Goal: Task Accomplishment & Management: Use online tool/utility

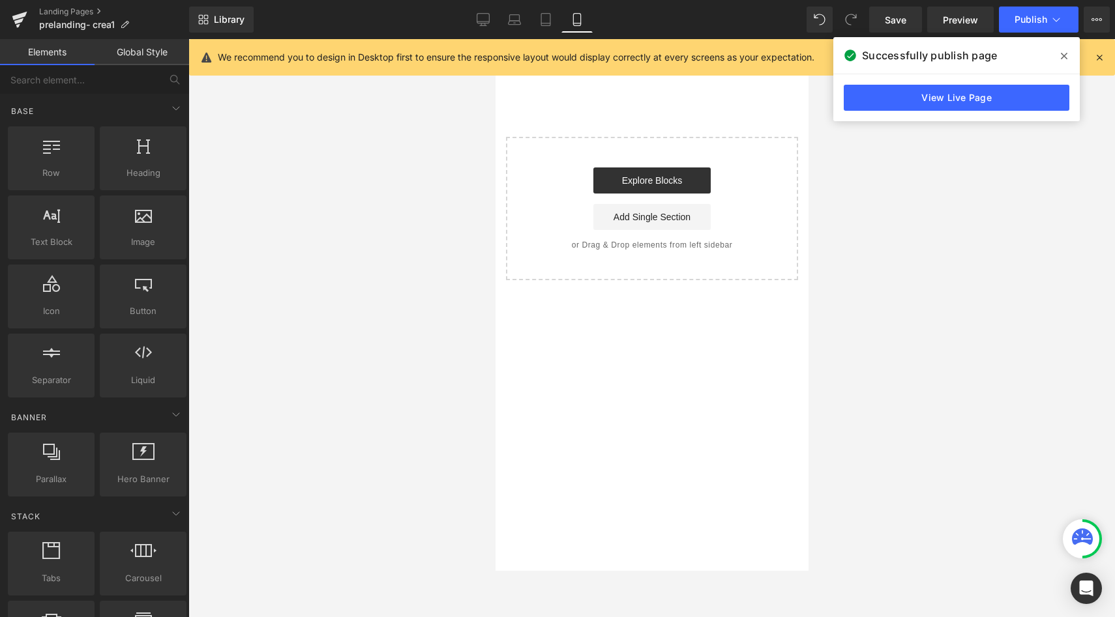
scroll to position [2126, 0]
click at [1058, 59] on span at bounding box center [1063, 56] width 21 height 21
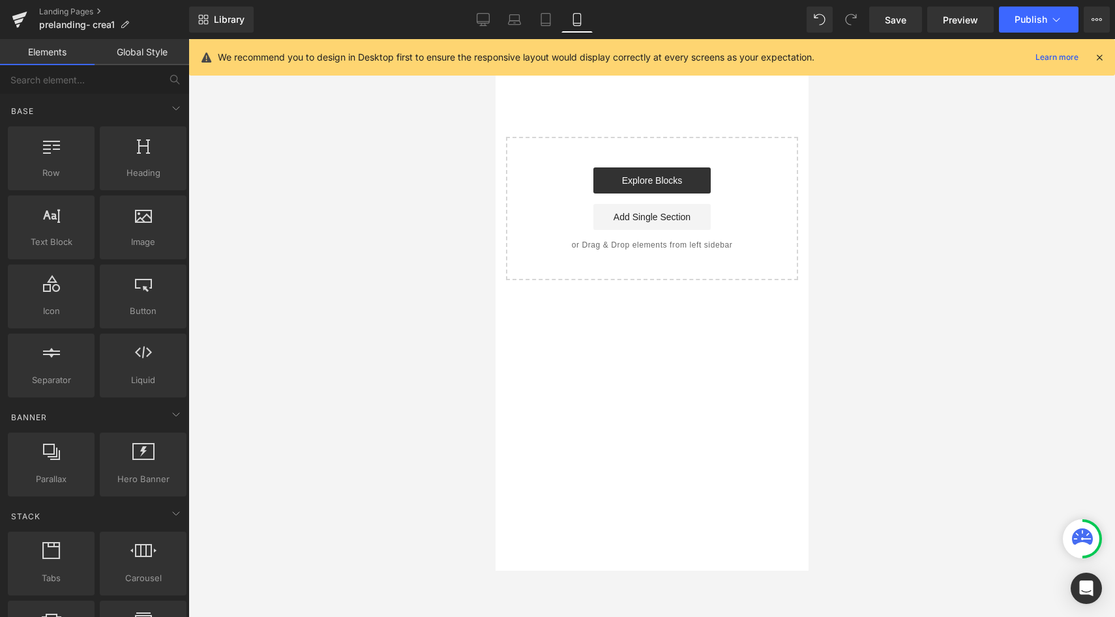
click at [1089, 58] on div "We recommend you to design in Desktop first to ensure the responsive layout wou…" at bounding box center [656, 58] width 876 height 16
click at [1096, 58] on icon at bounding box center [1099, 57] width 12 height 12
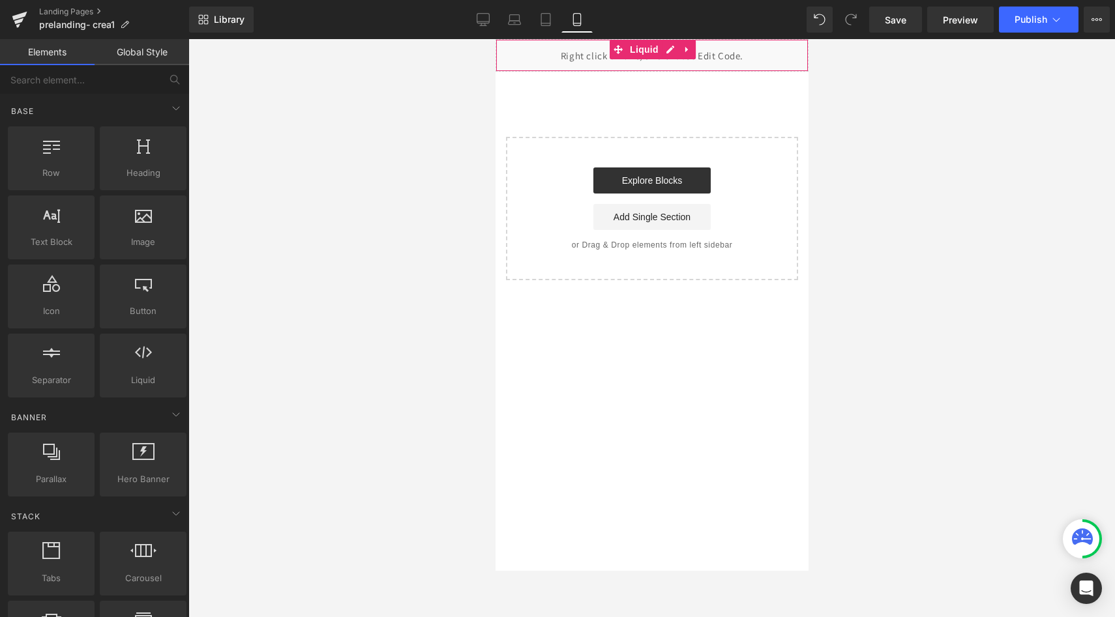
click at [673, 56] on div "Liquid" at bounding box center [651, 55] width 313 height 33
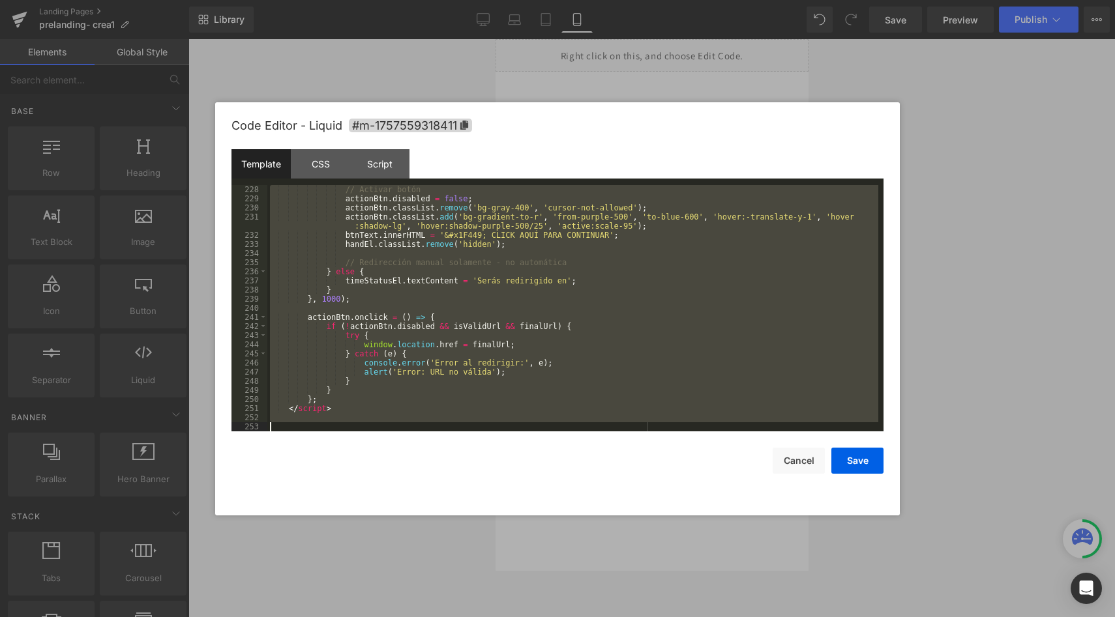
drag, startPoint x: 278, startPoint y: 190, endPoint x: 368, endPoint y: 538, distance: 359.9
click at [368, 538] on body "Liquid You are previewing how the will restyle your page. You can not edit Elem…" at bounding box center [557, 308] width 1115 height 617
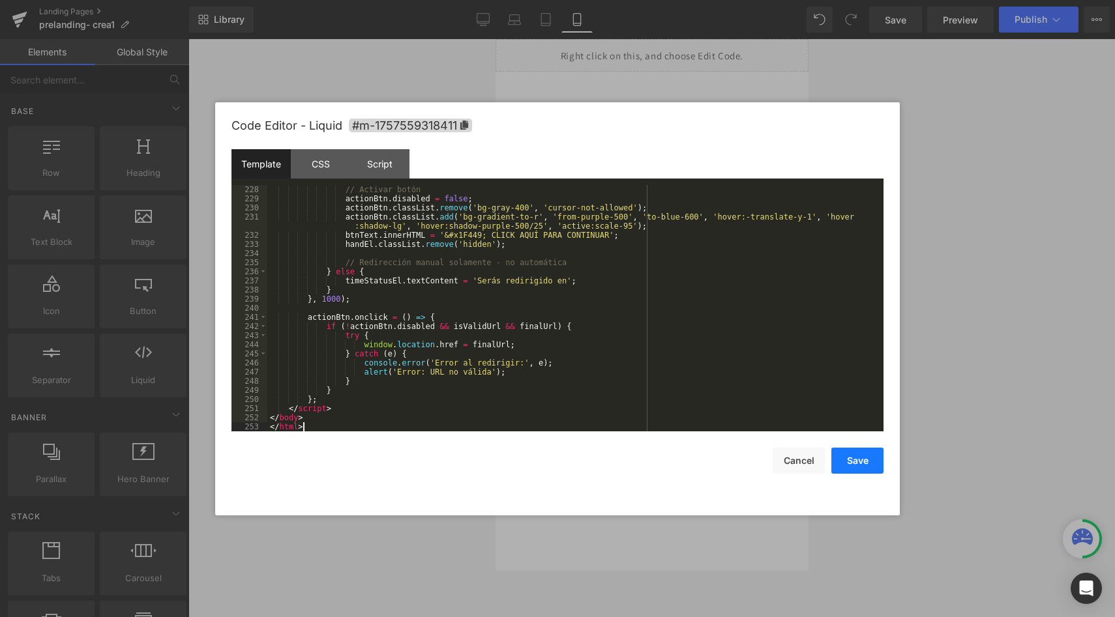
click at [860, 458] on button "Save" at bounding box center [857, 461] width 52 height 26
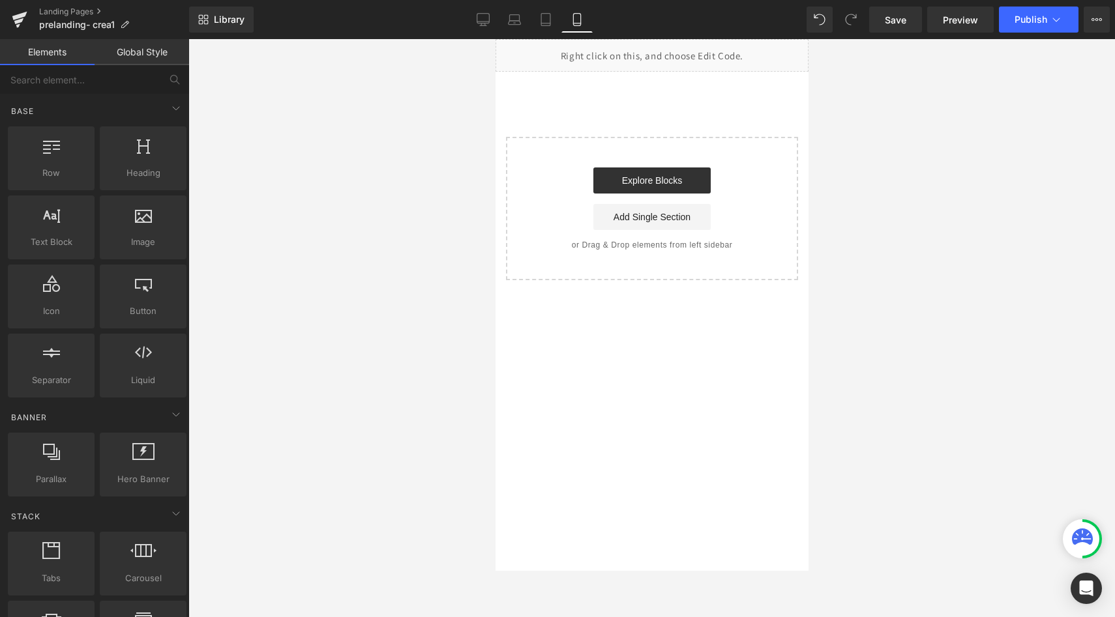
click at [944, 264] on div at bounding box center [651, 328] width 926 height 578
click at [1029, 15] on span "Publish" at bounding box center [1030, 19] width 33 height 10
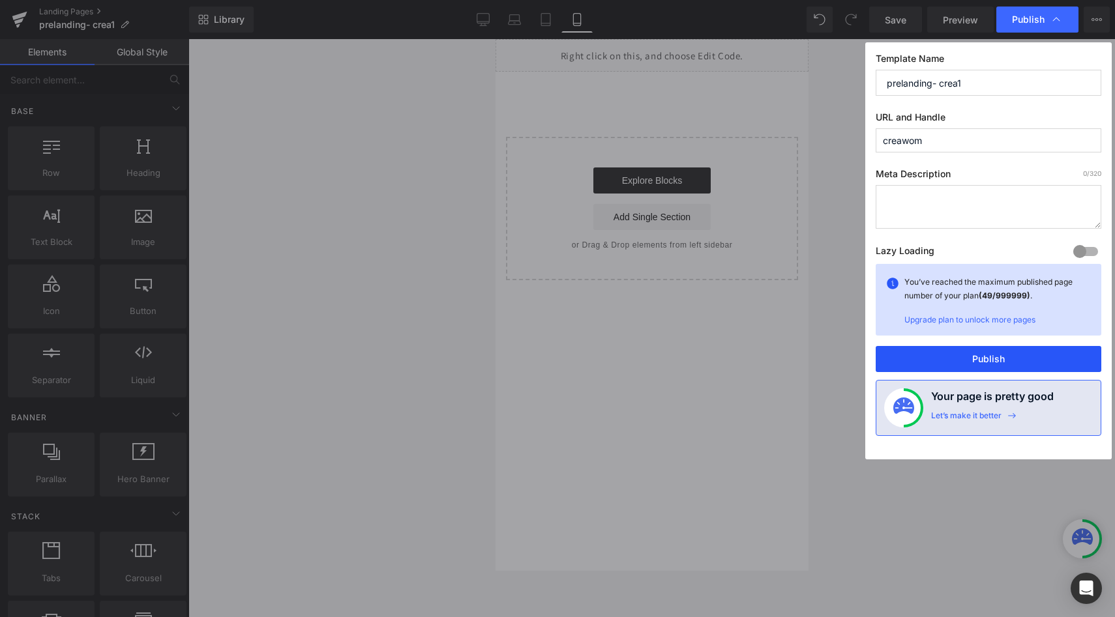
click at [947, 354] on button "Publish" at bounding box center [988, 359] width 226 height 26
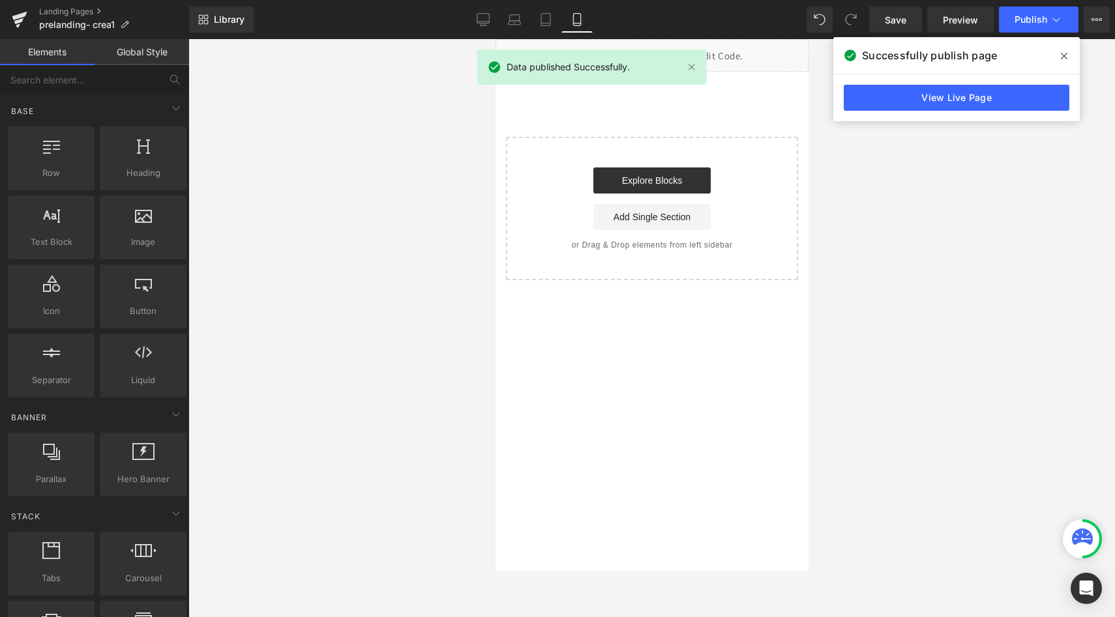
click at [1092, 34] on div "Library Mobile Desktop Laptop Tablet Mobile Save Preview Publish Scheduled View…" at bounding box center [651, 19] width 925 height 39
click at [1092, 24] on icon at bounding box center [1096, 19] width 10 height 10
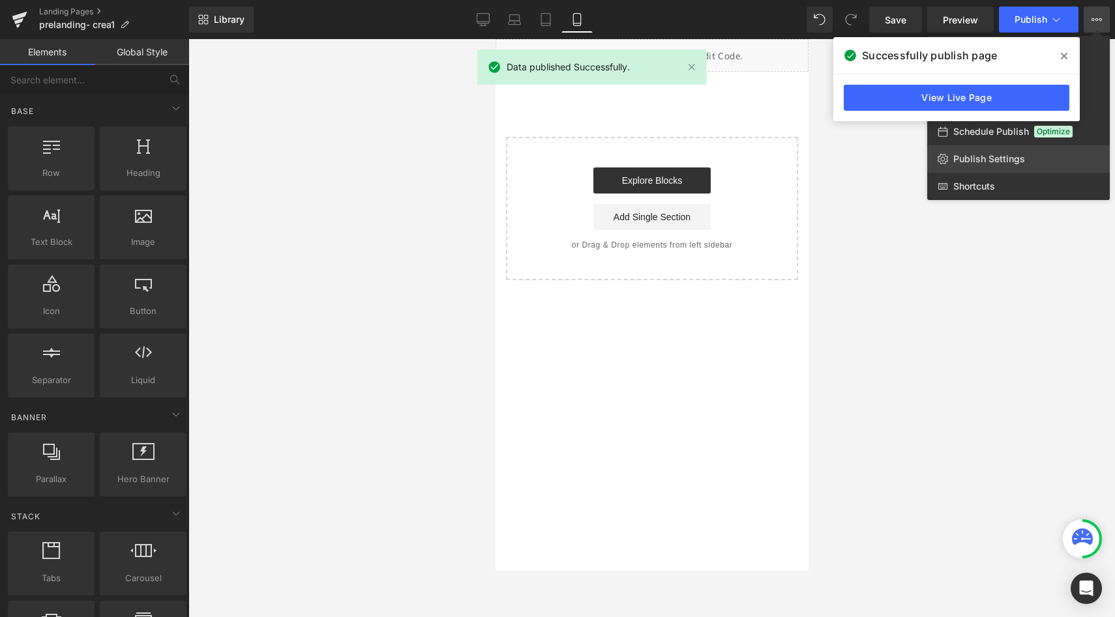
click at [971, 154] on span "Publish Settings" at bounding box center [989, 159] width 72 height 12
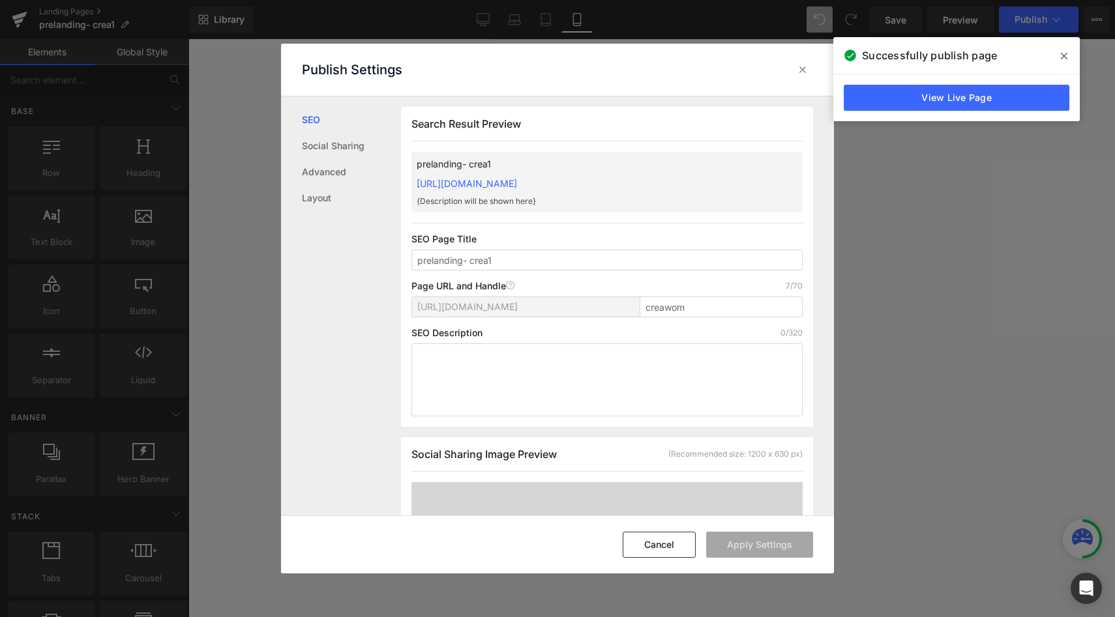
scroll to position [1, 0]
click at [517, 184] on link "[URL][DOMAIN_NAME]" at bounding box center [466, 182] width 100 height 11
click at [508, 184] on link "[URL][DOMAIN_NAME]" at bounding box center [466, 182] width 100 height 11
click at [517, 186] on link "[URL][DOMAIN_NAME]" at bounding box center [466, 182] width 100 height 11
click at [802, 75] on icon at bounding box center [802, 69] width 13 height 13
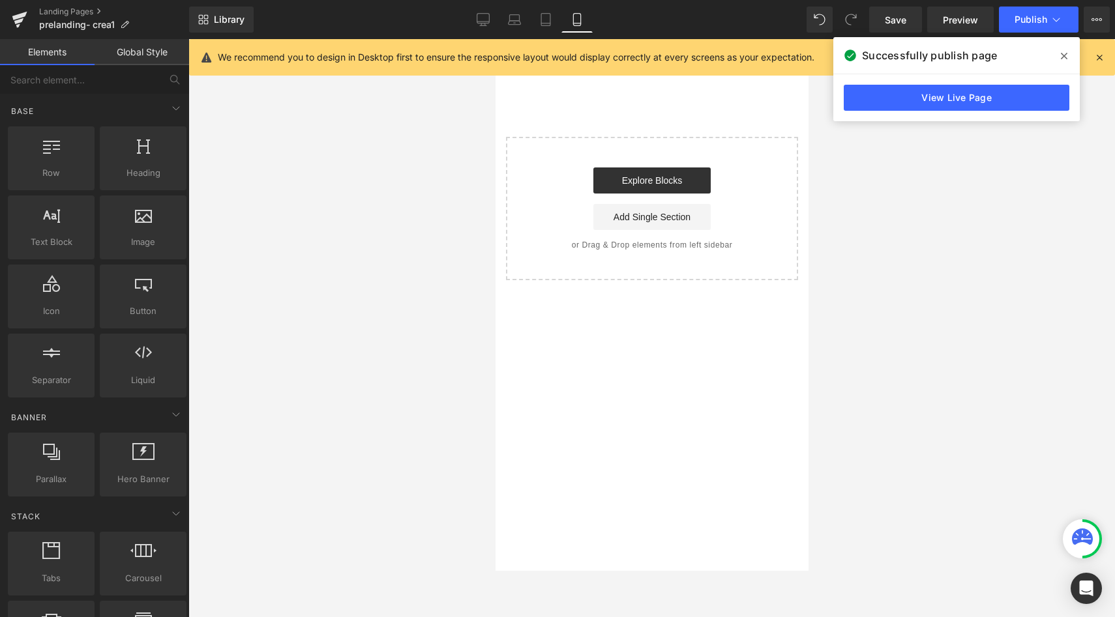
click at [1062, 56] on icon at bounding box center [1063, 56] width 7 height 10
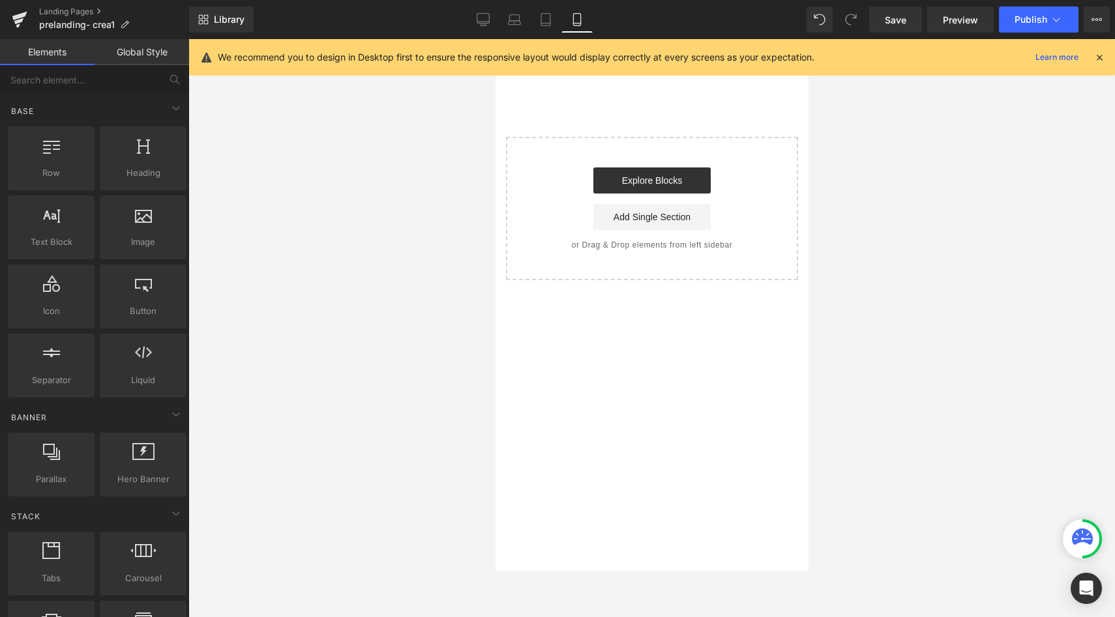
click at [1090, 58] on div "We recommend you to design in Desktop first to ensure the responsive layout wou…" at bounding box center [656, 58] width 876 height 16
click at [1095, 58] on icon at bounding box center [1099, 57] width 12 height 12
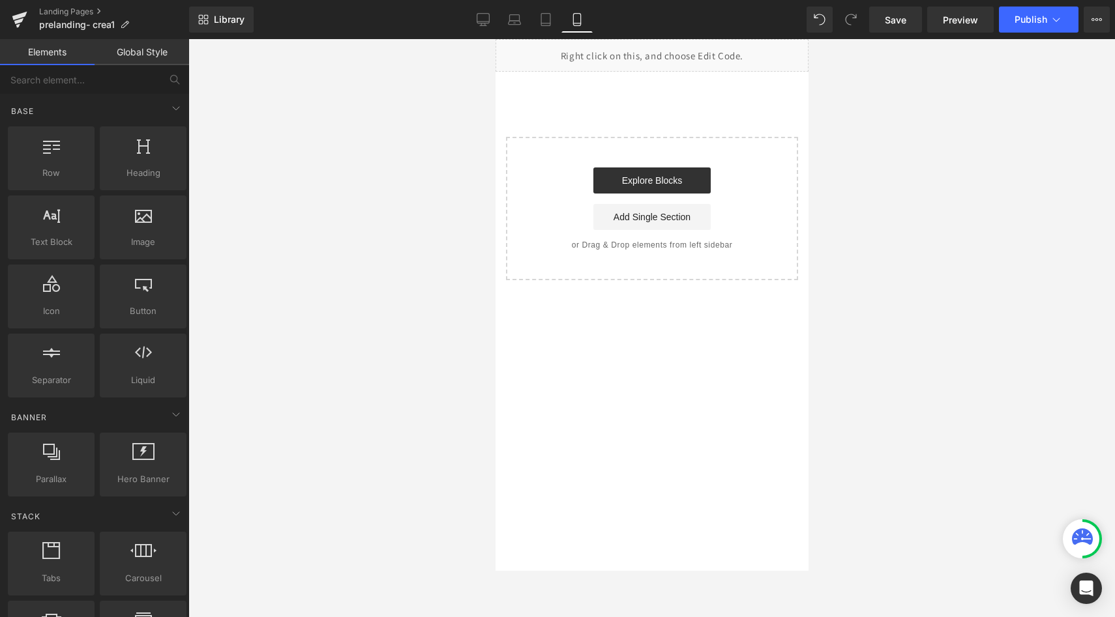
click at [668, 46] on div "Liquid" at bounding box center [651, 55] width 313 height 33
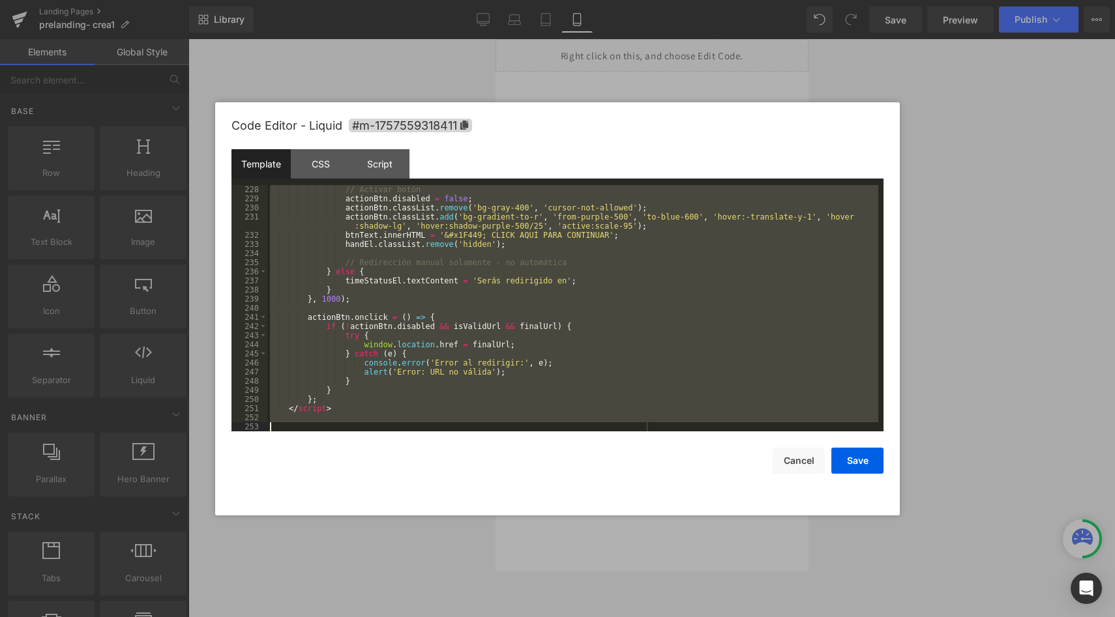
scroll to position [2126, 0]
drag, startPoint x: 278, startPoint y: 186, endPoint x: 440, endPoint y: 571, distance: 417.4
click at [440, 571] on body "Liquid You are previewing how the will restyle your page. You can not edit Elem…" at bounding box center [557, 308] width 1115 height 617
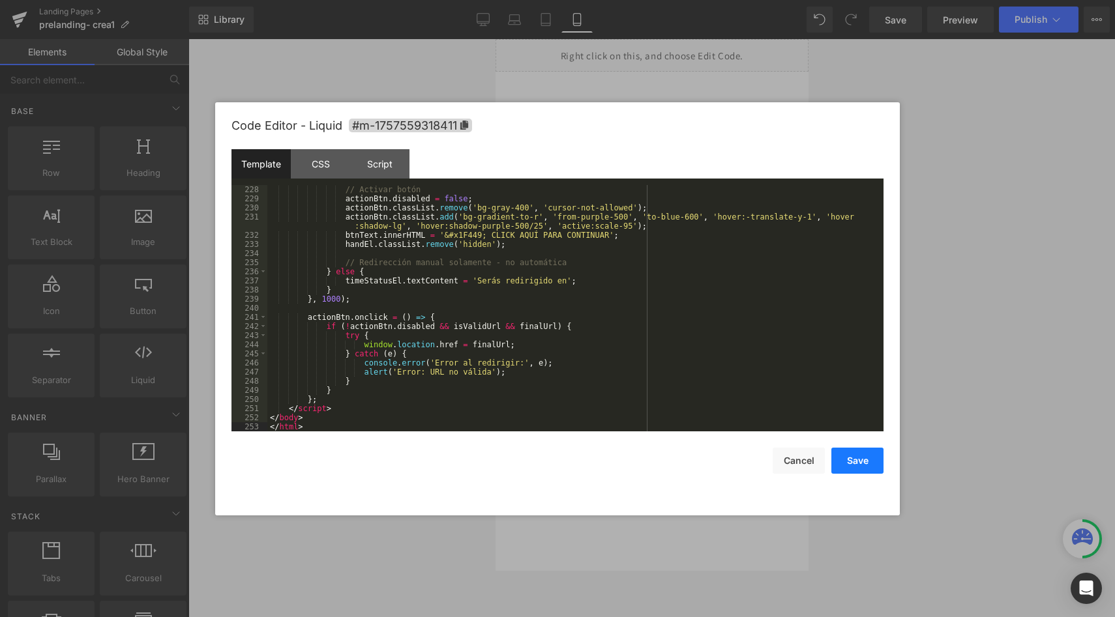
click at [856, 465] on button "Save" at bounding box center [857, 461] width 52 height 26
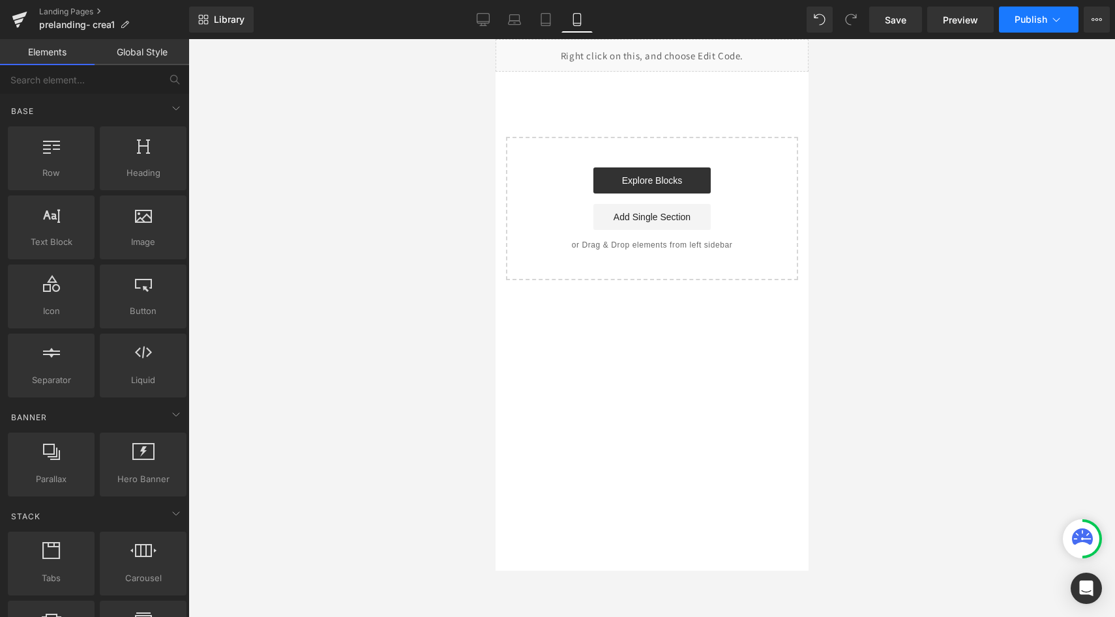
click at [1051, 15] on icon at bounding box center [1055, 19] width 13 height 13
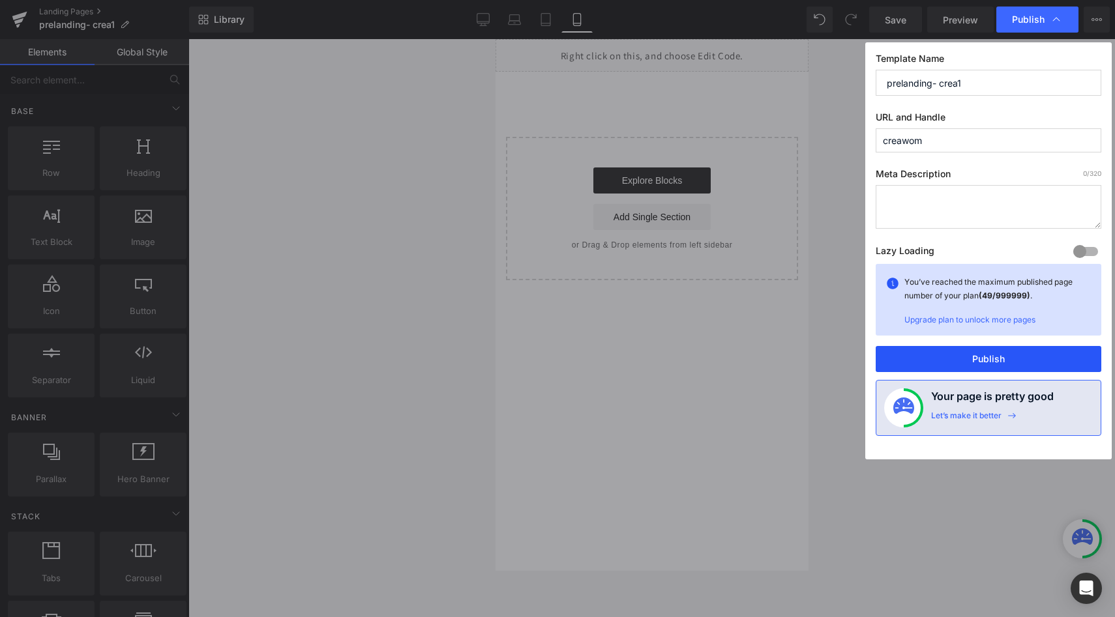
click at [966, 350] on button "Publish" at bounding box center [988, 359] width 226 height 26
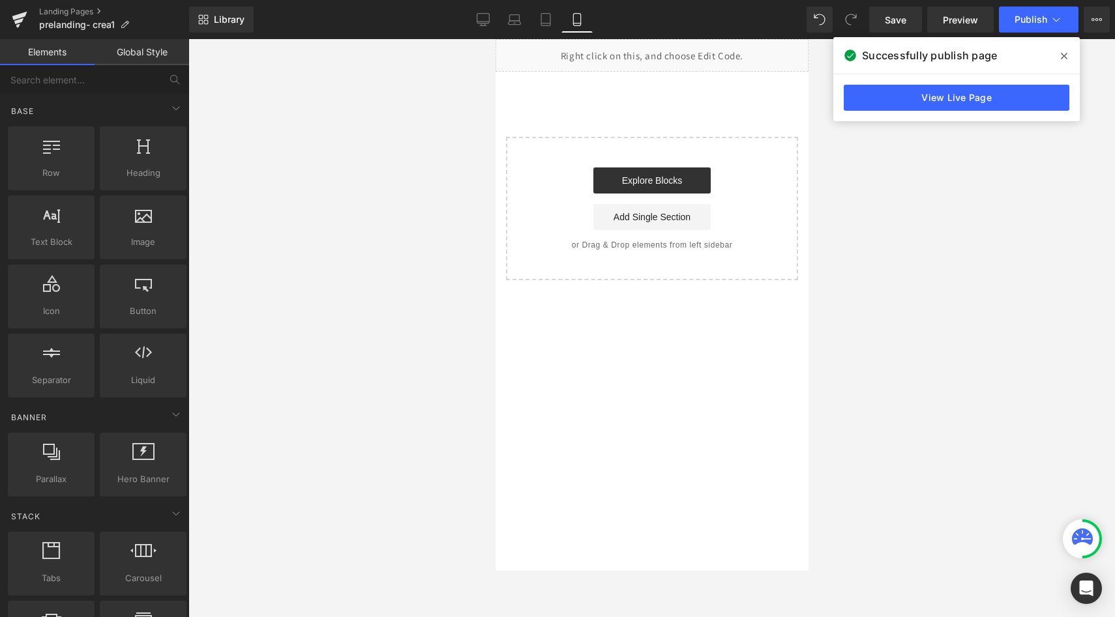
click at [1098, 33] on div "Library Mobile Desktop Laptop Tablet Mobile Save Preview Publish Scheduled View…" at bounding box center [651, 19] width 925 height 39
click at [1098, 27] on button "View Live Page View with current Template Save Template to Library Schedule Pub…" at bounding box center [1096, 20] width 26 height 26
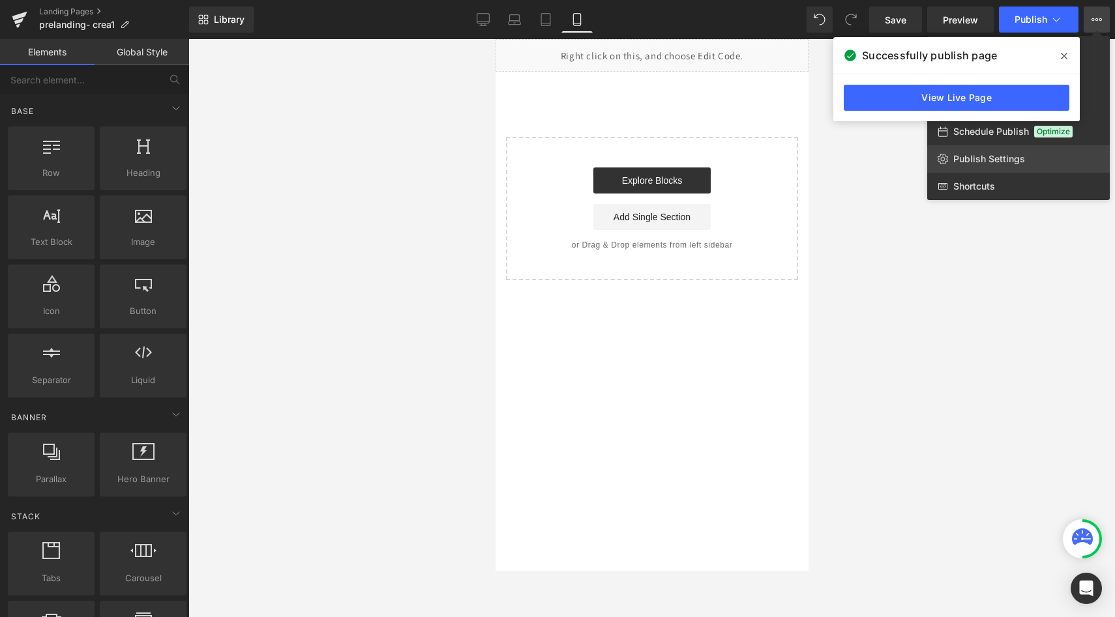
click at [1004, 162] on span "Publish Settings" at bounding box center [989, 159] width 72 height 12
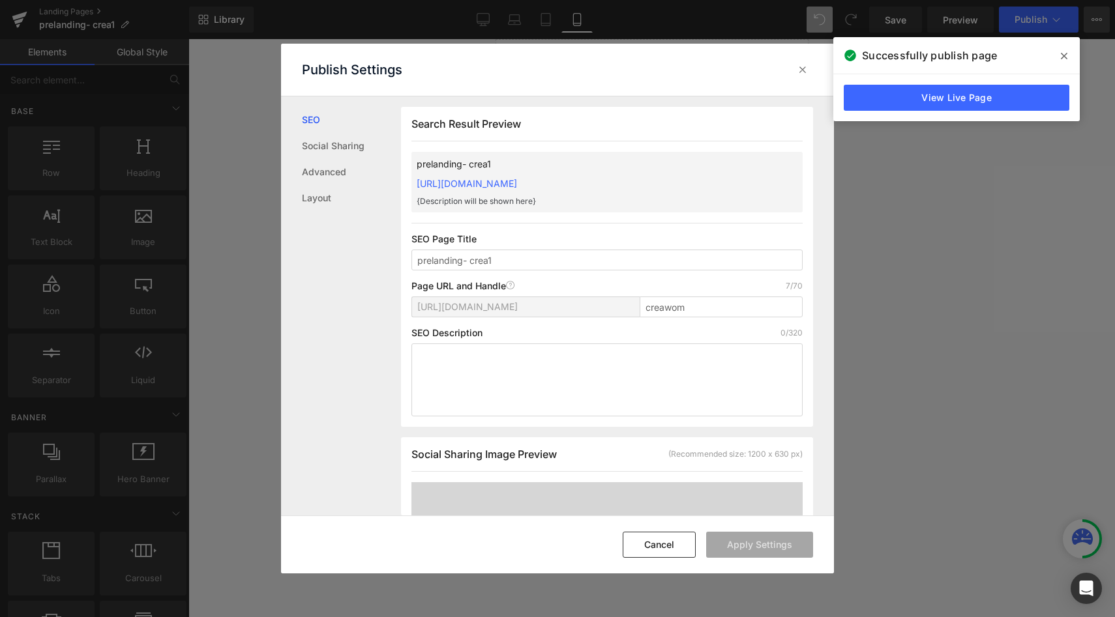
scroll to position [1, 0]
click at [517, 179] on link "[URL][DOMAIN_NAME]" at bounding box center [466, 182] width 100 height 11
